Goal: Find contact information: Find contact information

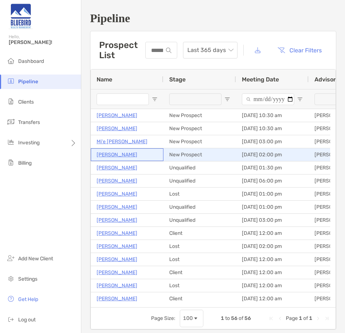
click at [109, 156] on p "[PERSON_NAME]" at bounding box center [117, 154] width 41 height 9
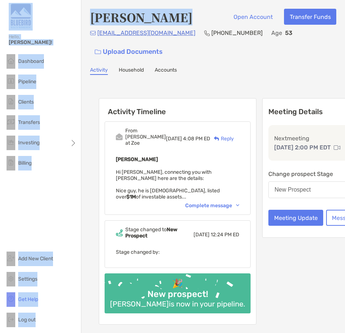
drag, startPoint x: 171, startPoint y: 20, endPoint x: 80, endPoint y: 23, distance: 90.6
click at [80, 23] on div "Hello, [PERSON_NAME]! Dashboard Pipeline Clients Transfers Investing Billing Ad…" at bounding box center [172, 166] width 345 height 333
drag, startPoint x: 80, startPoint y: 23, endPoint x: 160, endPoint y: 22, distance: 79.6
click at [161, 24] on h4 "[PERSON_NAME]" at bounding box center [141, 17] width 103 height 17
click at [156, 17] on h4 "[PERSON_NAME]" at bounding box center [141, 17] width 103 height 17
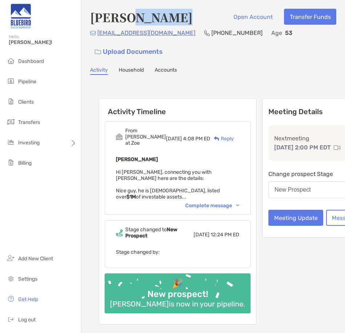
click at [156, 17] on h4 "[PERSON_NAME]" at bounding box center [141, 17] width 103 height 17
drag, startPoint x: 156, startPoint y: 17, endPoint x: 119, endPoint y: 16, distance: 37.8
click at [119, 16] on h4 "[PERSON_NAME]" at bounding box center [141, 17] width 103 height 17
click at [98, 16] on h4 "[PERSON_NAME]" at bounding box center [141, 17] width 103 height 17
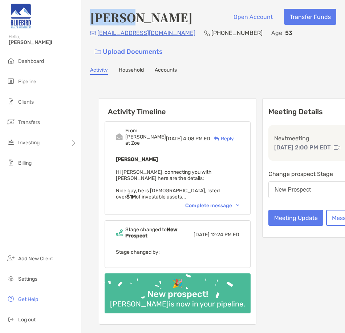
click at [98, 16] on h4 "[PERSON_NAME]" at bounding box center [141, 17] width 103 height 17
copy h4 "[PERSON_NAME]"
click at [135, 12] on h4 "[PERSON_NAME]" at bounding box center [141, 17] width 103 height 17
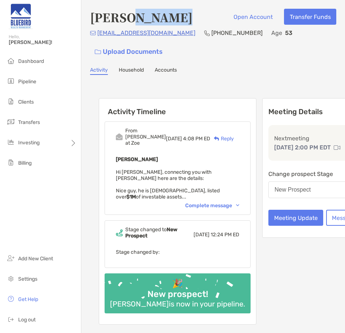
click at [135, 12] on h4 "[PERSON_NAME]" at bounding box center [141, 17] width 103 height 17
copy h4 "[PERSON_NAME]"
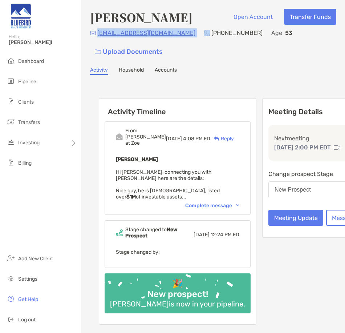
drag, startPoint x: 166, startPoint y: 33, endPoint x: 98, endPoint y: 36, distance: 68.0
click at [98, 36] on div "[EMAIL_ADDRESS][DOMAIN_NAME] [PHONE_NUMBER] Age [DEMOGRAPHIC_DATA] Upload Docum…" at bounding box center [213, 43] width 247 height 31
copy p "[EMAIL_ADDRESS][DOMAIN_NAME]"
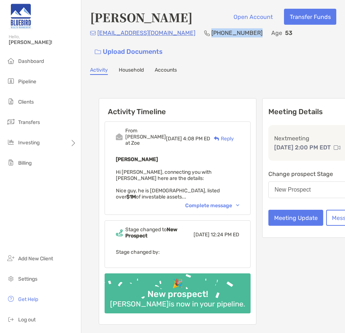
drag, startPoint x: 218, startPoint y: 32, endPoint x: 177, endPoint y: 33, distance: 40.7
click at [212, 33] on p "[PHONE_NUMBER]" at bounding box center [237, 32] width 51 height 9
copy p "[PHONE_NUMBER]"
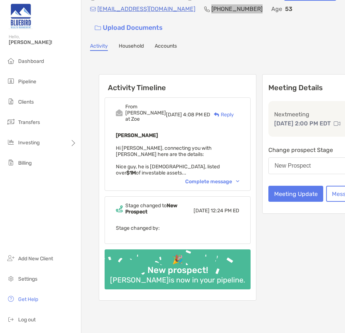
scroll to position [36, 0]
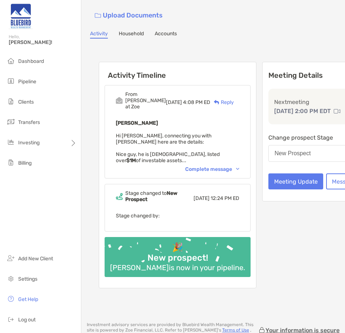
click at [185, 172] on div "Complete message" at bounding box center [212, 169] width 54 height 6
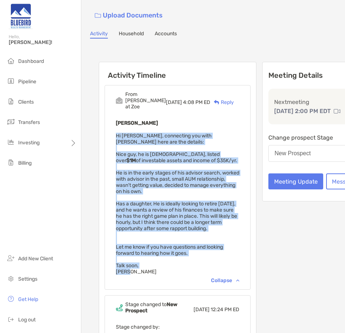
drag, startPoint x: 116, startPoint y: 141, endPoint x: 141, endPoint y: 313, distance: 174.6
click at [141, 275] on div "[PERSON_NAME] Hi [PERSON_NAME], connecting you with [PERSON_NAME] here are the …" at bounding box center [178, 197] width 124 height 156
copy span "Hi [PERSON_NAME], connecting you with [PERSON_NAME] here are the details: Nice …"
